Goal: Task Accomplishment & Management: Use online tool/utility

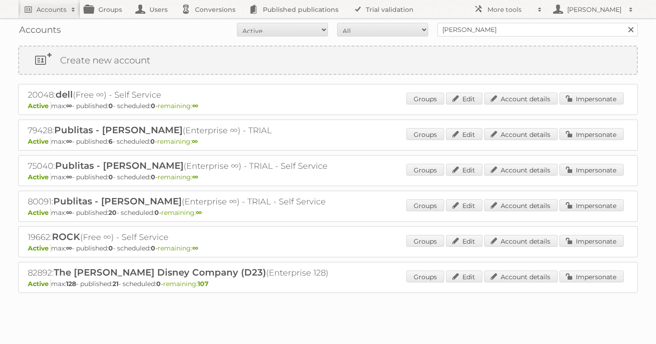
type input "[PERSON_NAME]"
click at [624, 23] on input "Search" at bounding box center [631, 30] width 14 height 14
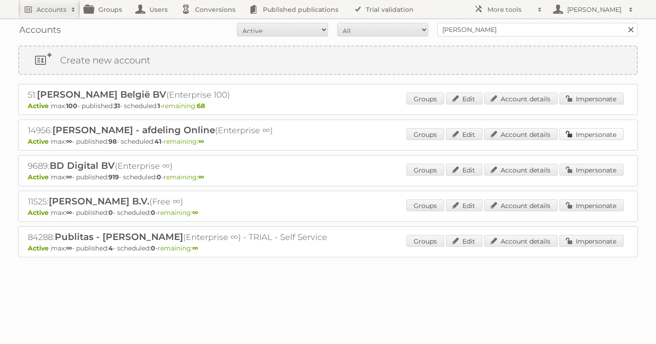
click at [580, 128] on link "Impersonate" at bounding box center [591, 134] width 64 height 12
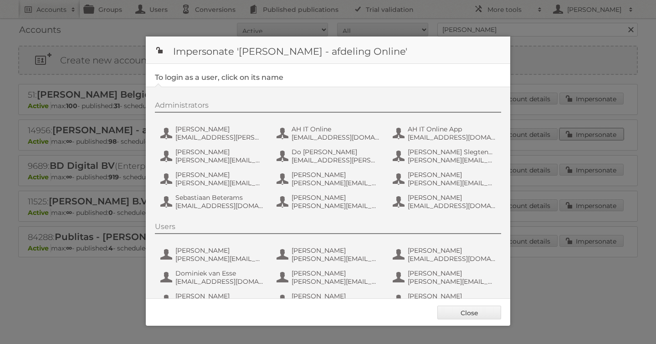
scroll to position [68, 0]
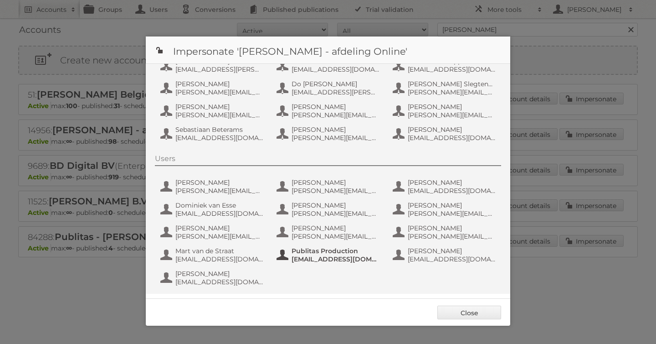
click at [313, 259] on span "[EMAIL_ADDRESS][DOMAIN_NAME]" at bounding box center [336, 259] width 88 height 8
